Goal: Navigation & Orientation: Find specific page/section

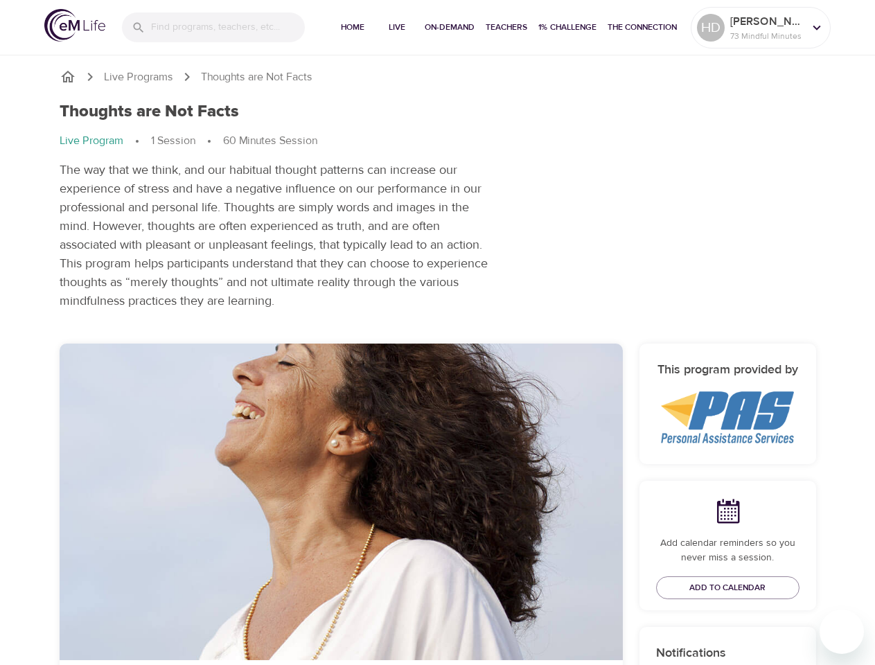
click at [213, 27] on input "search" at bounding box center [228, 27] width 154 height 30
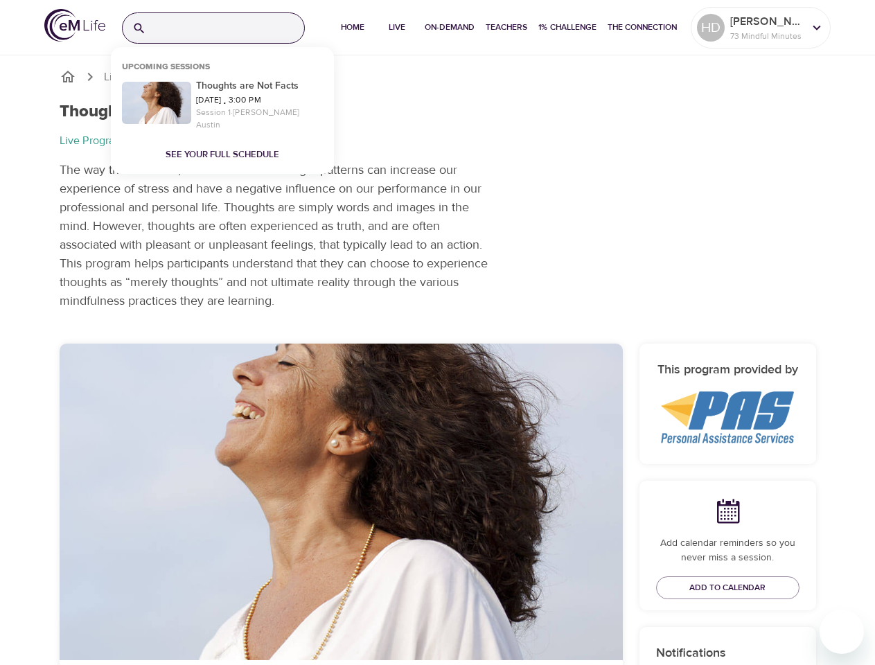
click at [351, 28] on span "Home" at bounding box center [352, 27] width 33 height 15
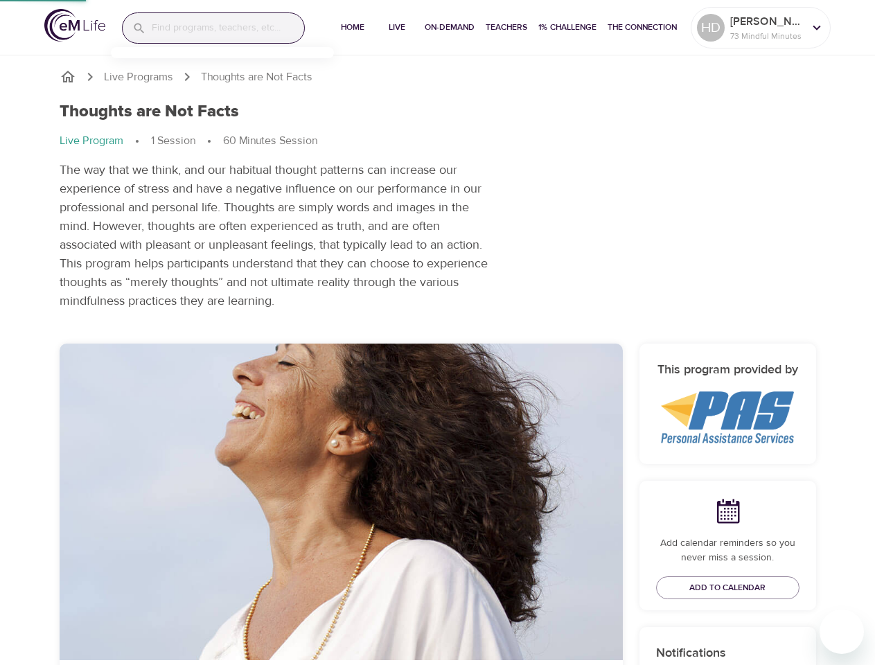
click at [395, 28] on span "Live" at bounding box center [396, 27] width 33 height 15
click at [448, 28] on span "On-Demand" at bounding box center [450, 27] width 50 height 15
click at [504, 28] on span "Teachers" at bounding box center [507, 27] width 42 height 15
click at [565, 28] on span "1% Challenge" at bounding box center [567, 27] width 58 height 15
click at [642, 28] on span "The Connection" at bounding box center [642, 27] width 69 height 15
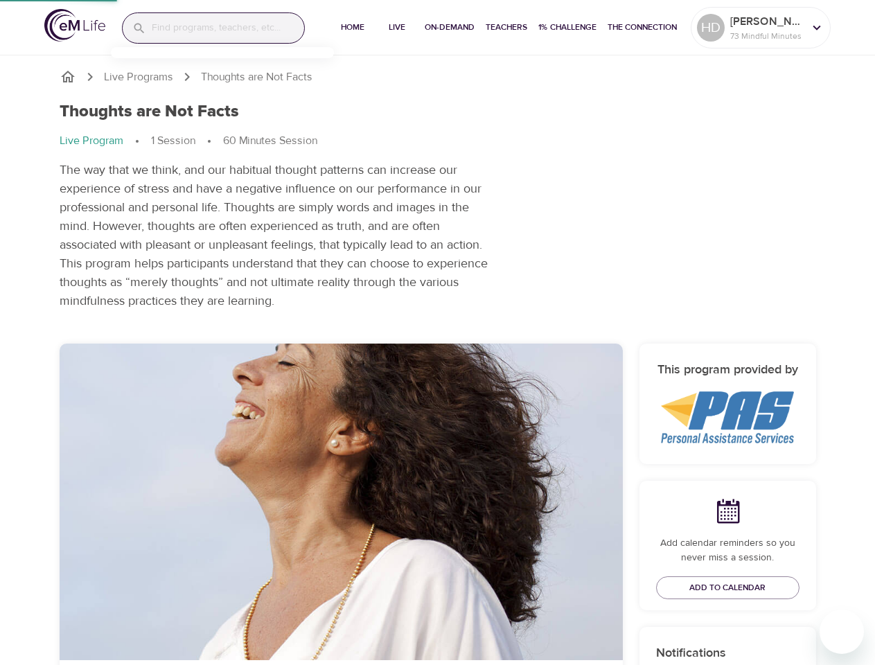
click at [761, 28] on p "[PERSON_NAME].[PERSON_NAME]" at bounding box center [766, 21] width 73 height 17
